Goal: Navigation & Orientation: Find specific page/section

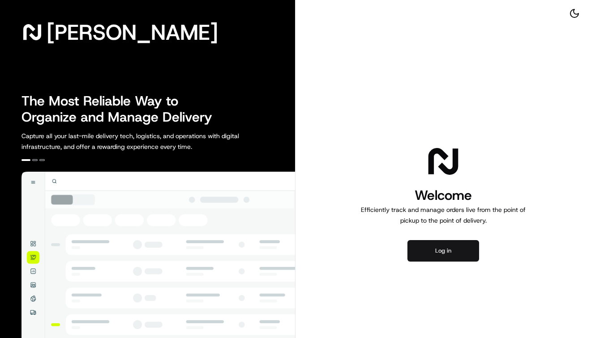
click at [457, 247] on button "Log in" at bounding box center [443, 250] width 72 height 21
